Goal: Task Accomplishment & Management: Use online tool/utility

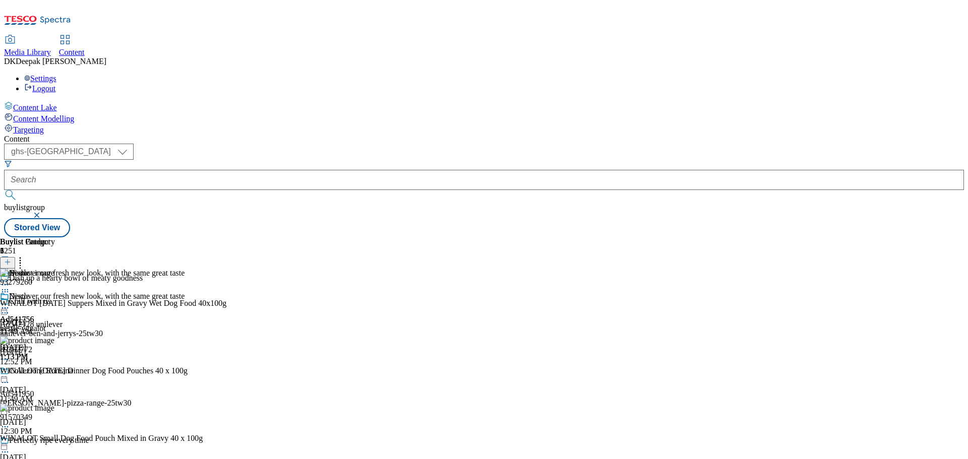
select select "ghs-[GEOGRAPHIC_DATA]"
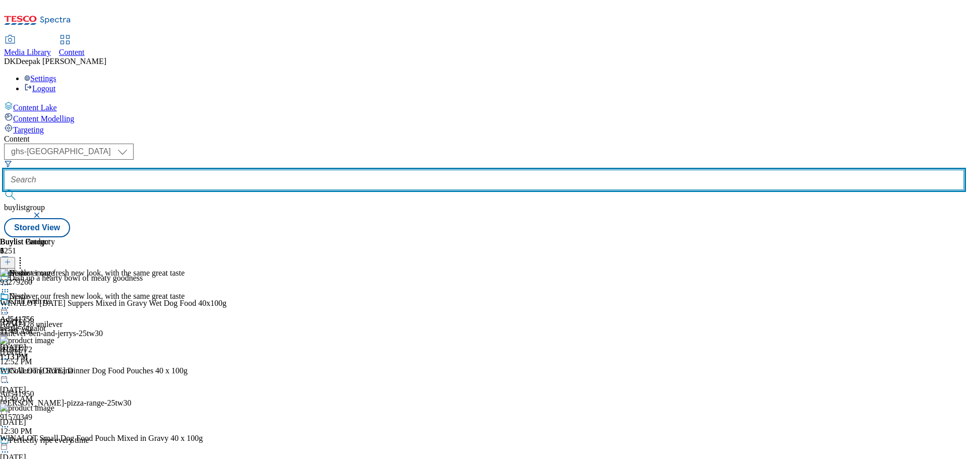
click at [248, 170] on input "text" at bounding box center [483, 180] width 959 height 20
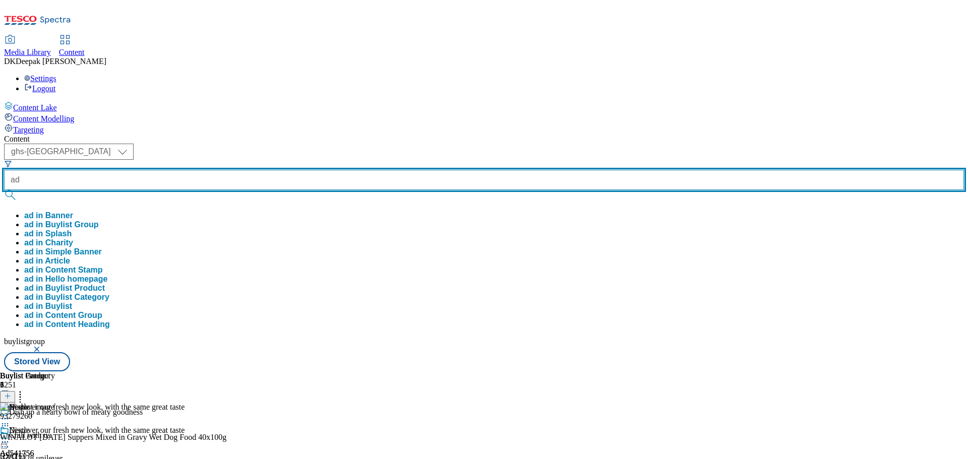
paste input "541995"
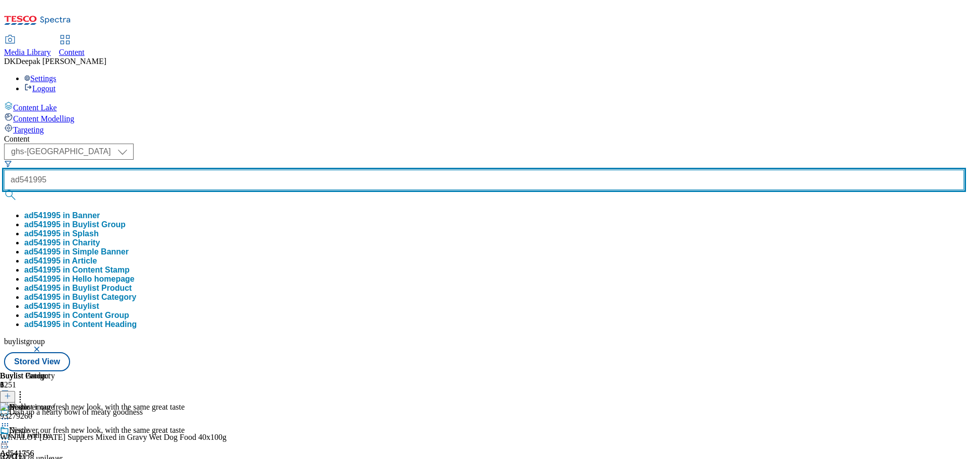
type input "ad541995"
click at [4, 190] on button "submit" at bounding box center [11, 195] width 14 height 10
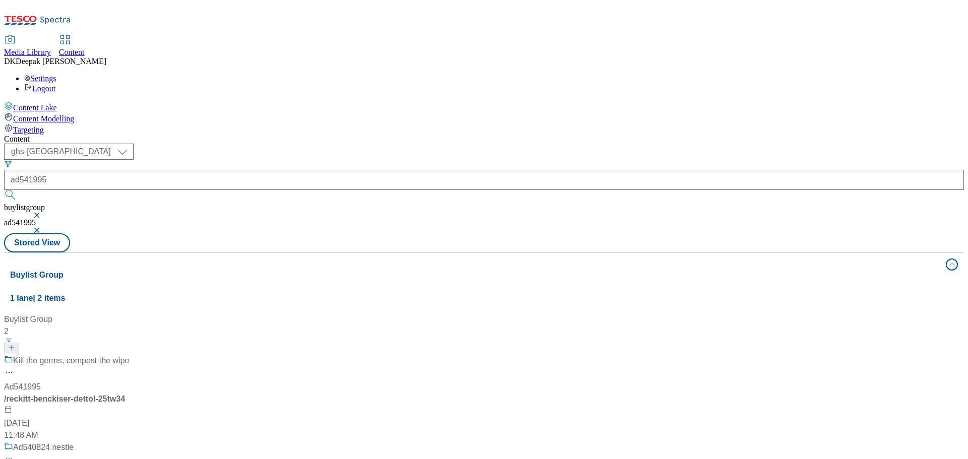
click at [130, 355] on div "Kill the germs, compost the wipe" at bounding box center [67, 368] width 126 height 26
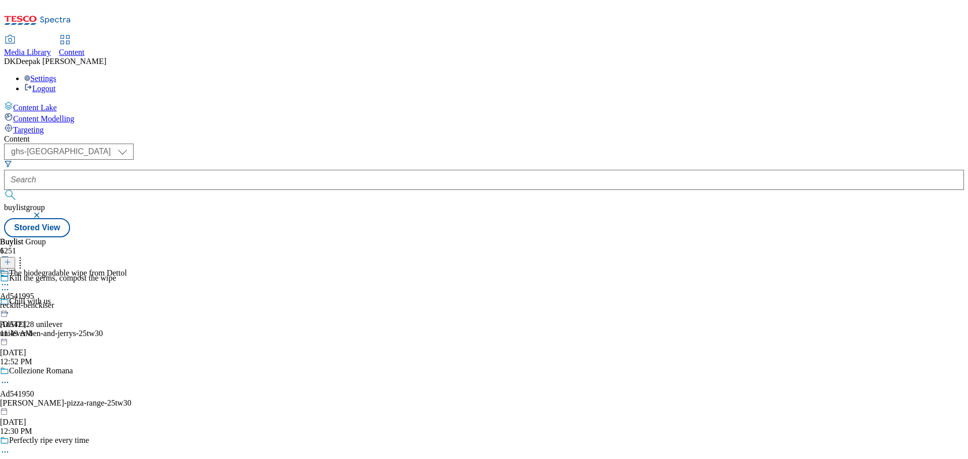
click at [10, 285] on icon at bounding box center [5, 290] width 10 height 10
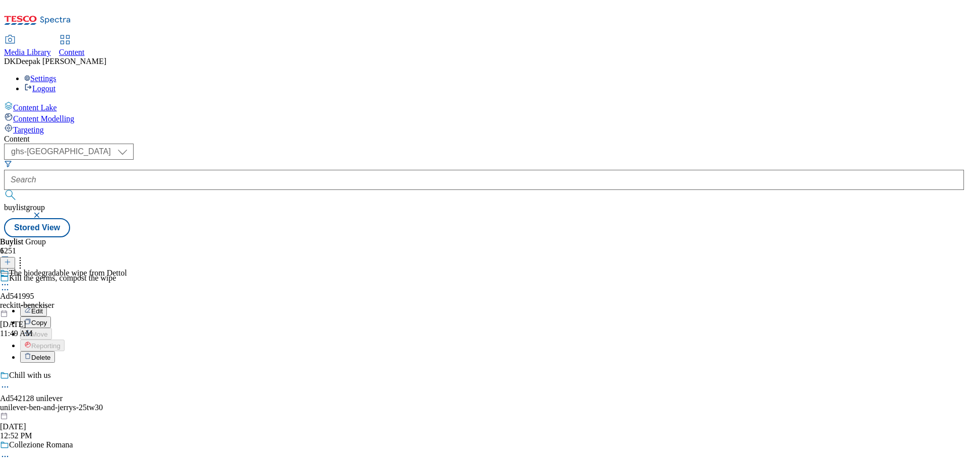
click at [47, 305] on button "Edit" at bounding box center [33, 311] width 27 height 12
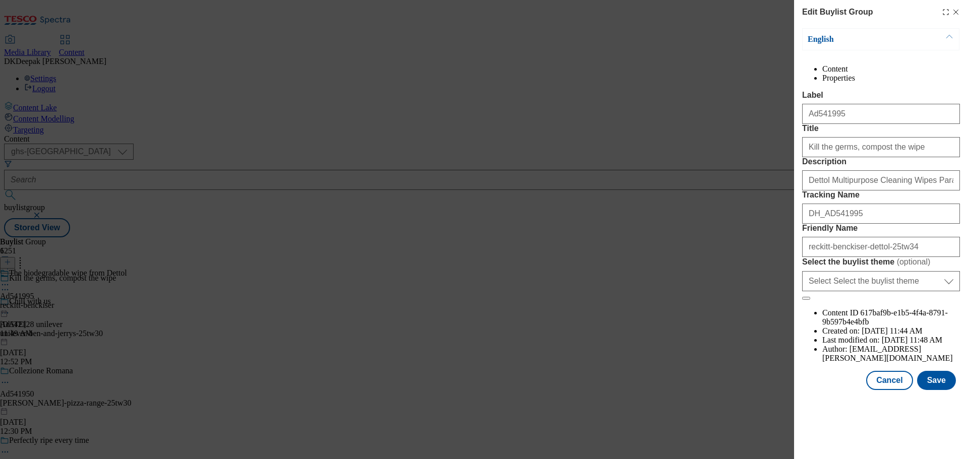
scroll to position [308, 0]
click at [885, 390] on button "Cancel" at bounding box center [889, 380] width 46 height 19
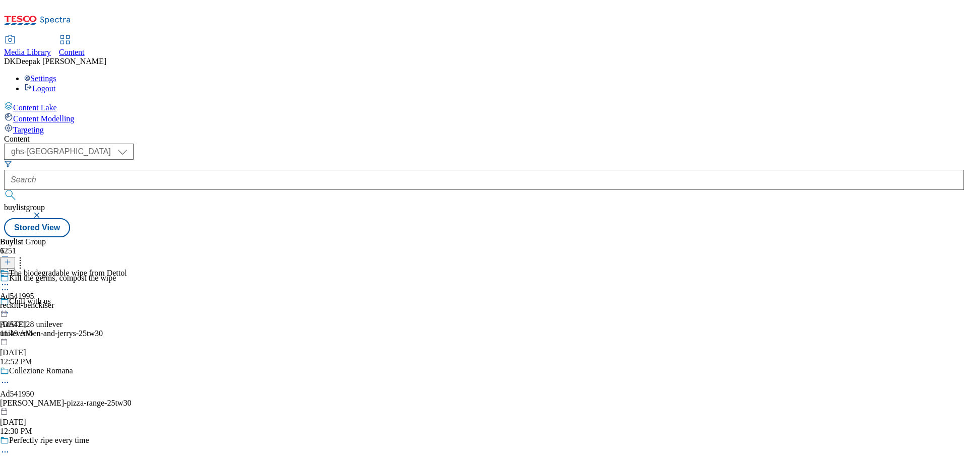
click at [127, 301] on div "reckitt-benckiser" at bounding box center [63, 305] width 127 height 9
click at [10, 303] on icon at bounding box center [5, 308] width 10 height 10
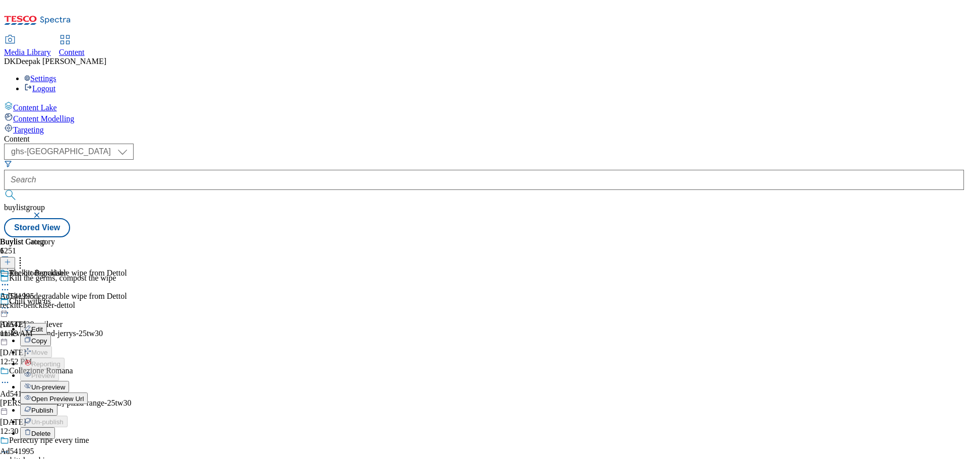
click at [47, 323] on button "Edit" at bounding box center [33, 329] width 27 height 12
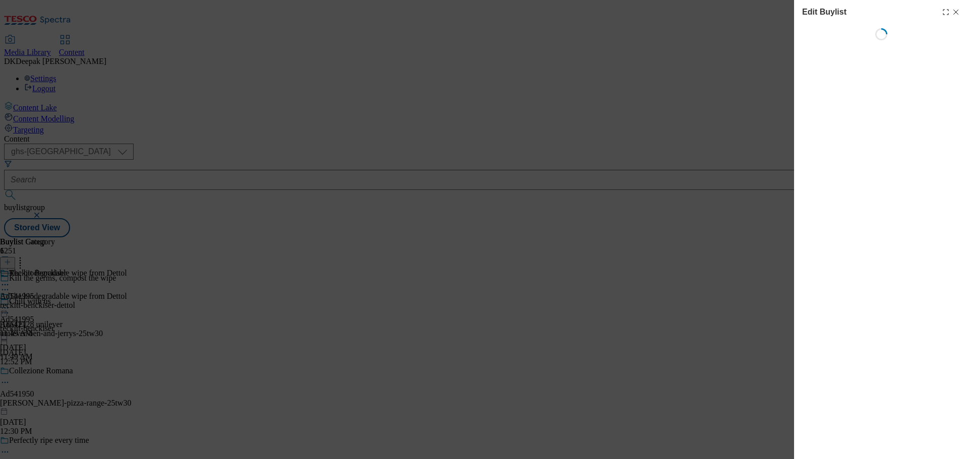
select select "tactical"
select select "supplier funded short term 1-3 weeks"
select select "dunnhumby"
select select "Banner"
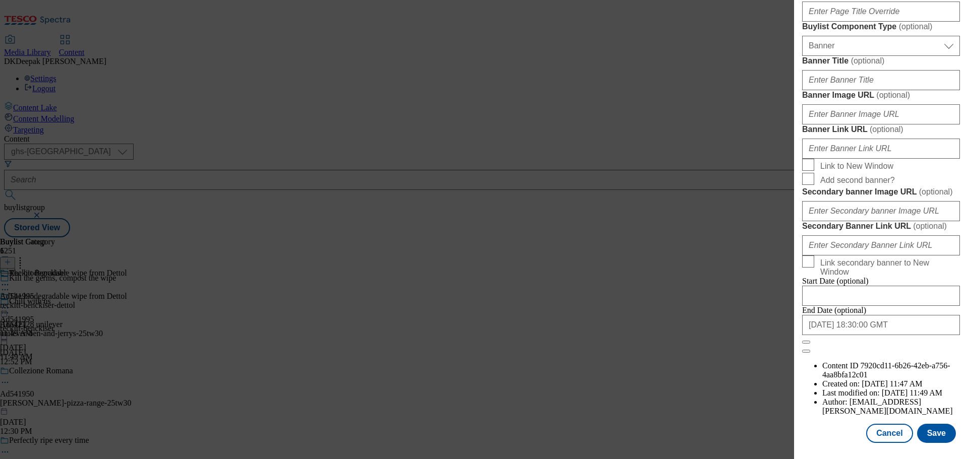
scroll to position [1007, 0]
click at [885, 429] on button "Cancel" at bounding box center [889, 433] width 46 height 19
select select "tactical"
select select "supplier funded short term 1-3 weeks"
select select "dunnhumby"
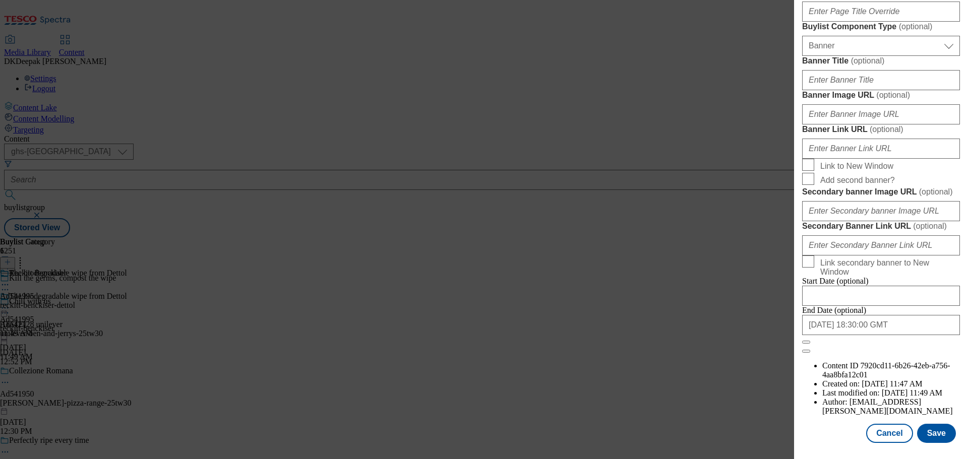
select select "Banner"
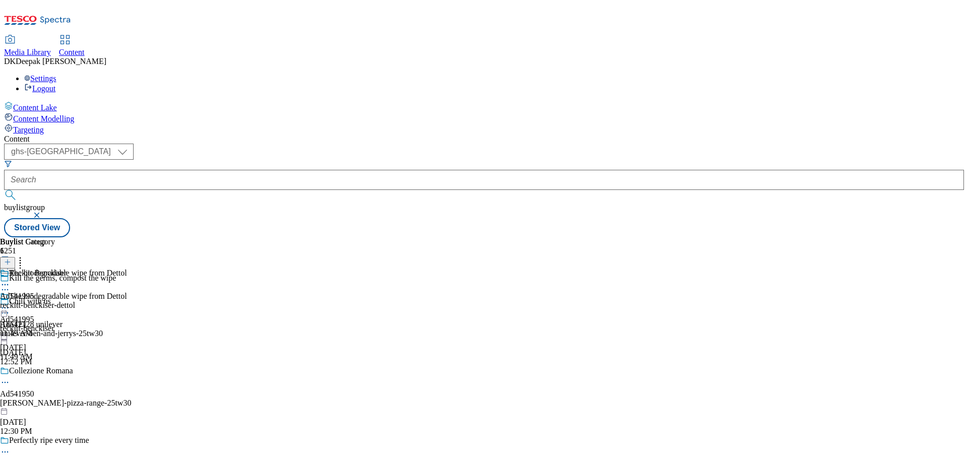
scroll to position [781, 0]
click at [75, 301] on div "reckitt-benckiser-dettol" at bounding box center [37, 305] width 75 height 9
click at [10, 303] on icon at bounding box center [5, 308] width 10 height 10
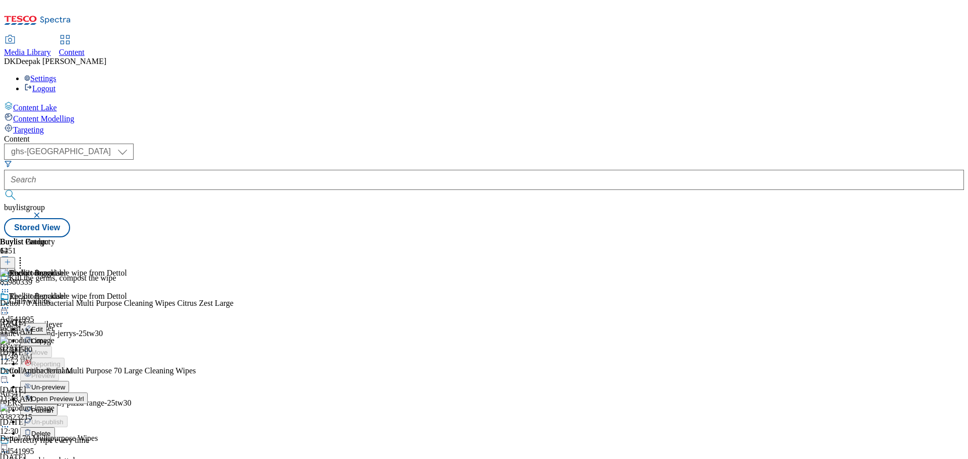
click at [43, 326] on span "Edit" at bounding box center [37, 330] width 12 height 8
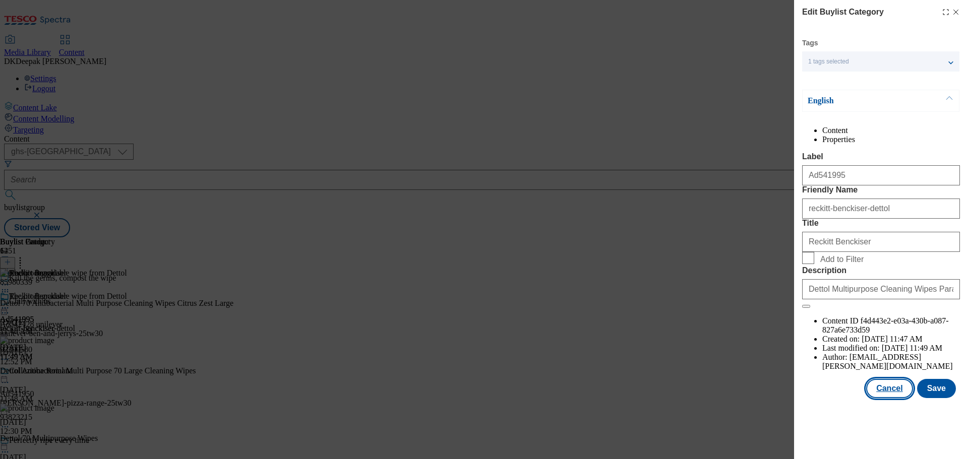
click at [886, 398] on button "Cancel" at bounding box center [889, 388] width 46 height 19
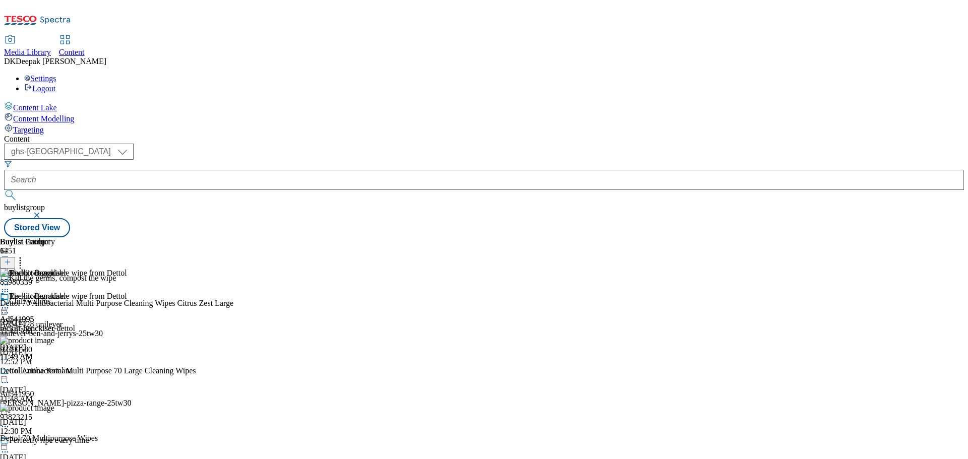
click at [10, 303] on icon at bounding box center [5, 308] width 10 height 10
click at [84, 395] on span "Open Preview Url" at bounding box center [57, 399] width 52 height 8
click at [10, 303] on icon at bounding box center [5, 308] width 10 height 10
click at [53, 407] on span "Publish" at bounding box center [42, 411] width 22 height 8
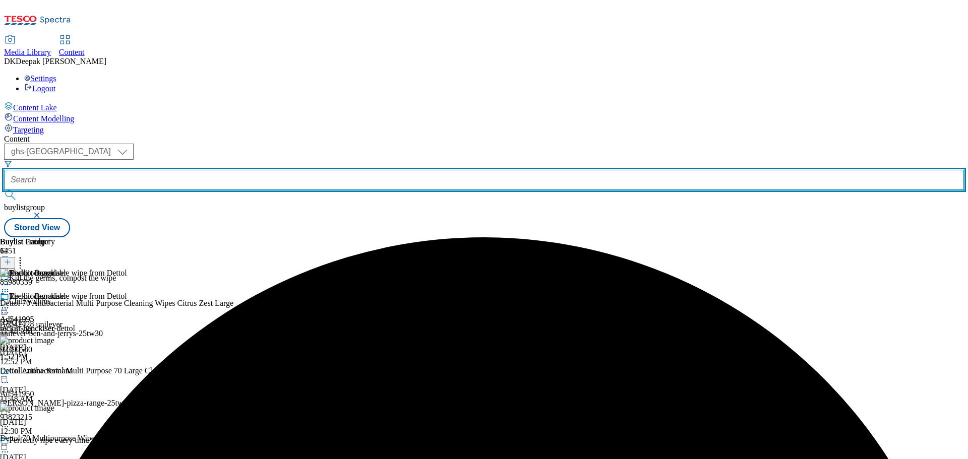
click at [240, 170] on input "text" at bounding box center [483, 180] width 959 height 20
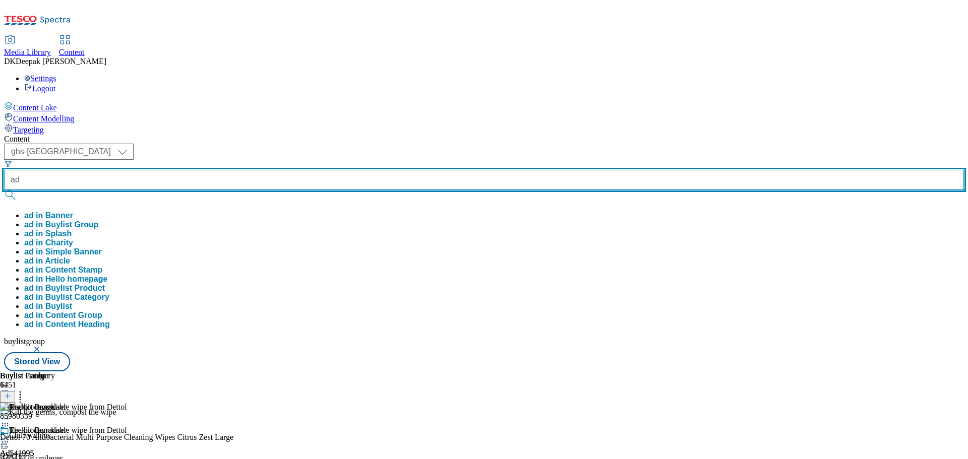
paste input "542044"
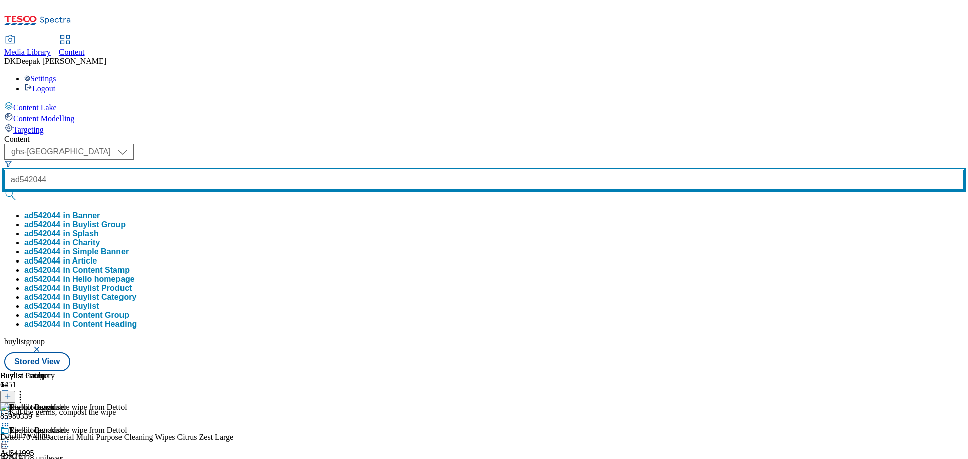
type input "ad542044"
click at [4, 190] on button "submit" at bounding box center [11, 195] width 14 height 10
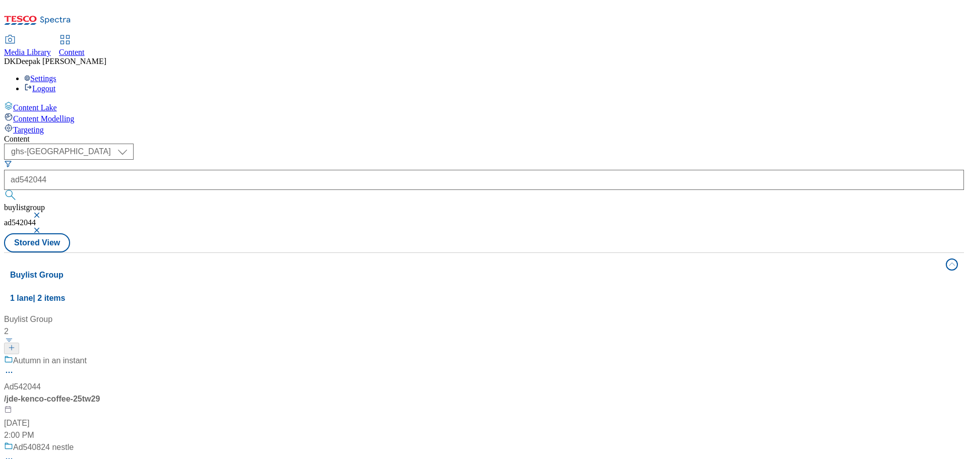
click at [130, 393] on div "/ jde-kenco-coffee-25tw29" at bounding box center [67, 399] width 126 height 12
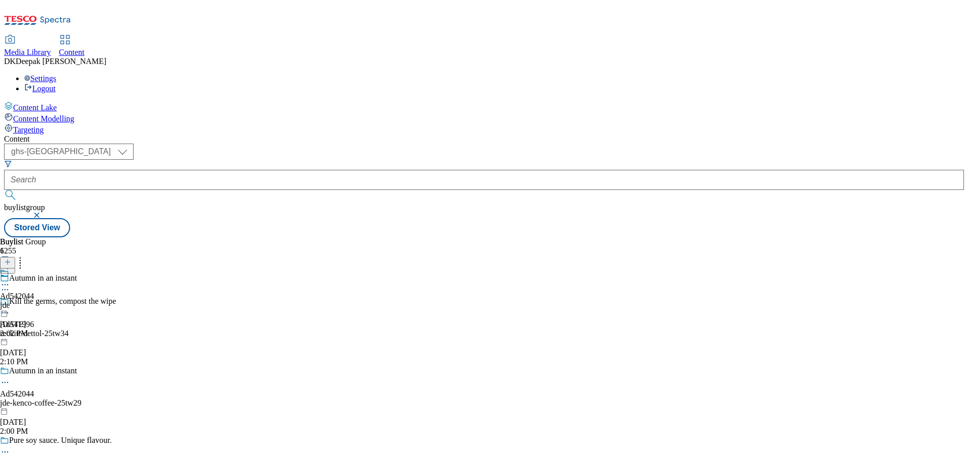
click at [10, 377] on icon at bounding box center [5, 382] width 10 height 10
click at [143, 398] on li "Edit" at bounding box center [81, 404] width 122 height 12
click at [10, 377] on icon at bounding box center [5, 382] width 10 height 10
click at [47, 398] on button "Edit" at bounding box center [33, 404] width 27 height 12
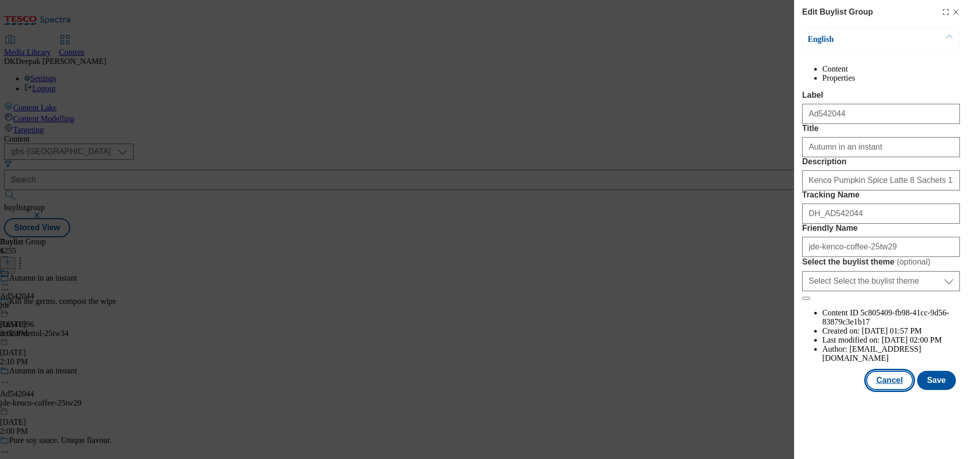
click at [890, 390] on button "Cancel" at bounding box center [889, 380] width 46 height 19
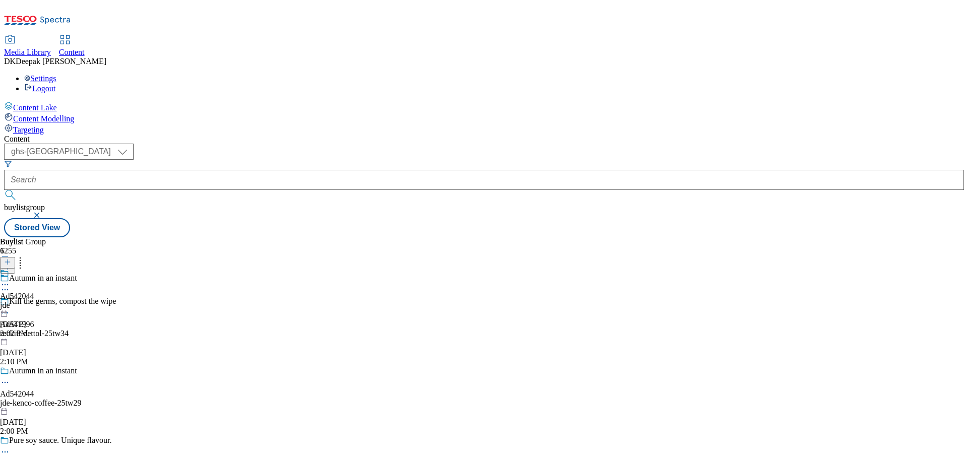
click at [34, 301] on div "jde" at bounding box center [17, 305] width 34 height 9
click at [6, 307] on circle at bounding box center [6, 308] width 2 height 2
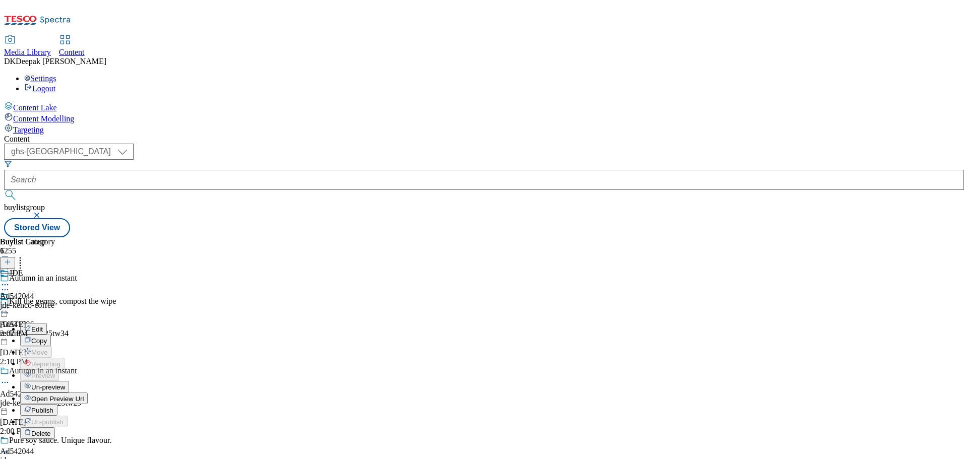
click at [47, 323] on button "Edit" at bounding box center [33, 329] width 27 height 12
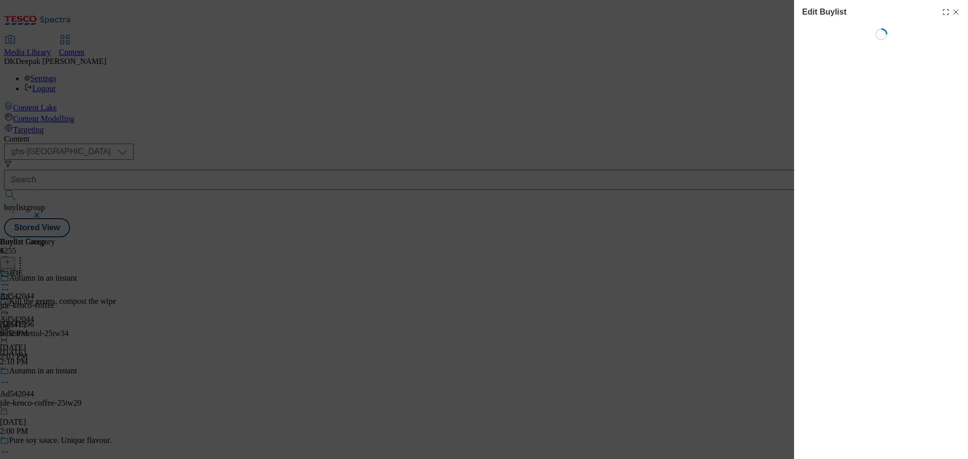
select select "tactical"
select select "supplier funded short term 1-3 weeks"
select select "dunnhumby"
select select "Banner"
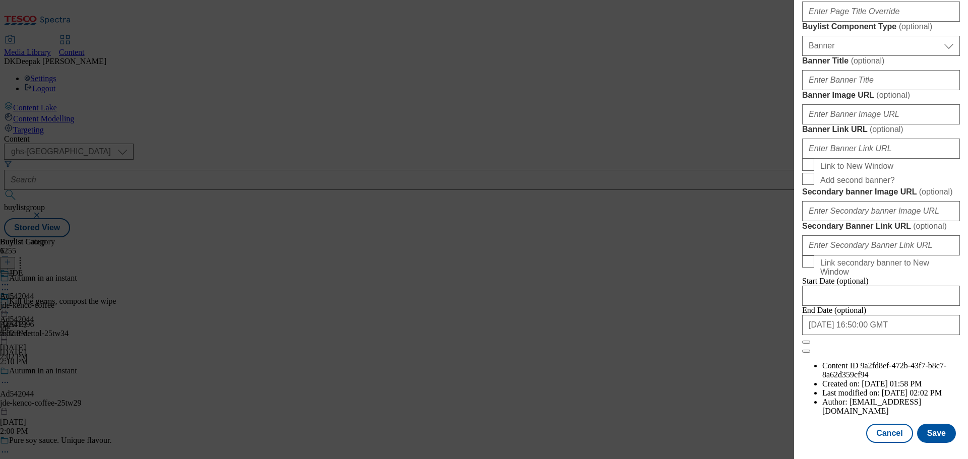
scroll to position [1007, 0]
click at [885, 436] on button "Cancel" at bounding box center [889, 433] width 46 height 19
select select "tactical"
select select "supplier funded short term 1-3 weeks"
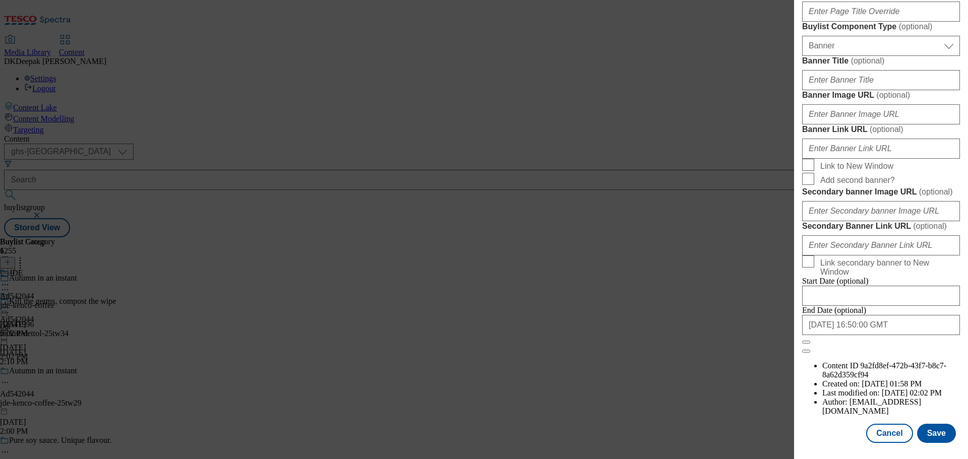
select select "dunnhumby"
select select "Banner"
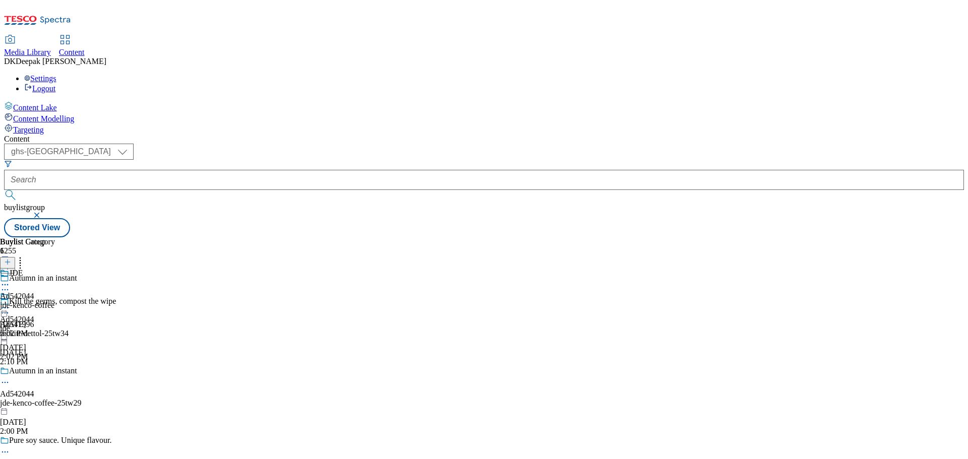
click at [55, 269] on div "JDE Ad542044 jde-kenco-coffee [DATE] 2:02 PM" at bounding box center [27, 304] width 55 height 70
click at [10, 303] on icon at bounding box center [5, 308] width 10 height 10
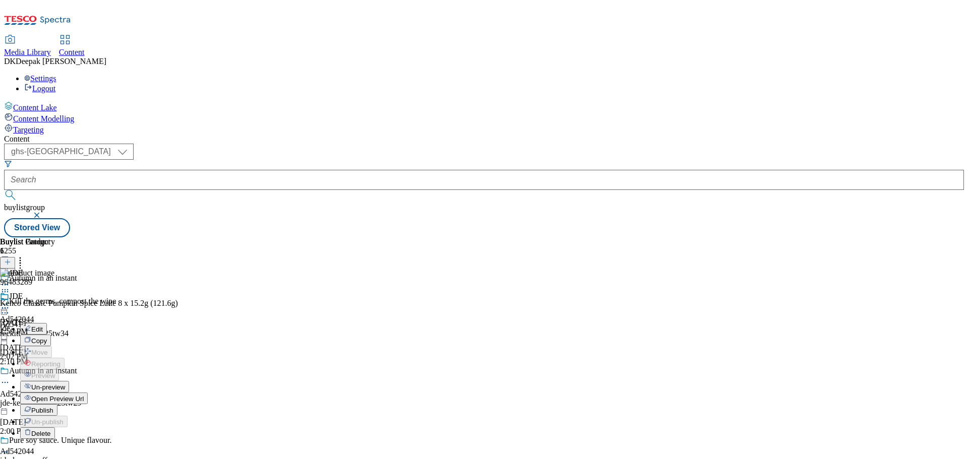
click at [47, 323] on button "Edit" at bounding box center [33, 329] width 27 height 12
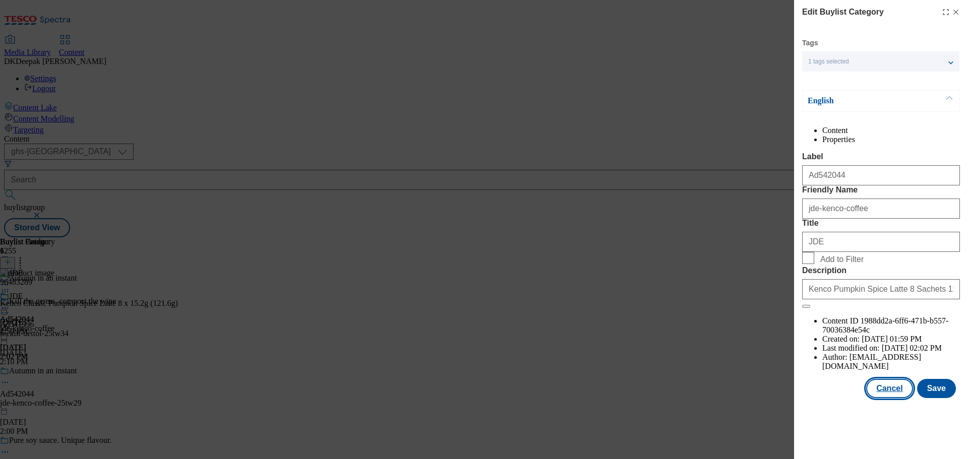
click at [899, 398] on button "Cancel" at bounding box center [889, 388] width 46 height 19
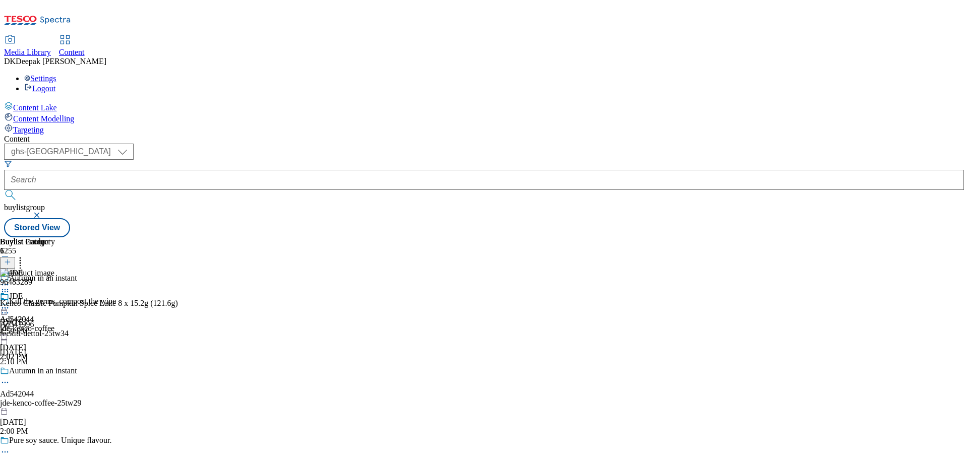
click at [4, 307] on circle at bounding box center [3, 308] width 2 height 2
click at [84, 395] on span "Open Preview Url" at bounding box center [57, 399] width 52 height 8
click at [10, 303] on icon at bounding box center [5, 308] width 10 height 10
click at [53, 407] on span "Publish" at bounding box center [42, 411] width 22 height 8
